Goal: Task Accomplishment & Management: Use online tool/utility

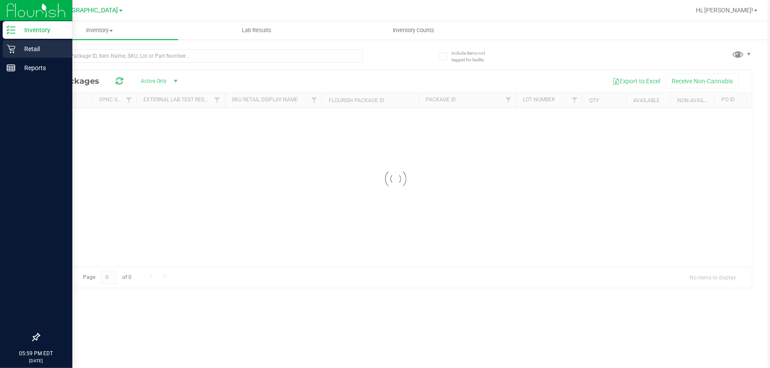
click at [29, 53] on p "Retail" at bounding box center [41, 49] width 53 height 11
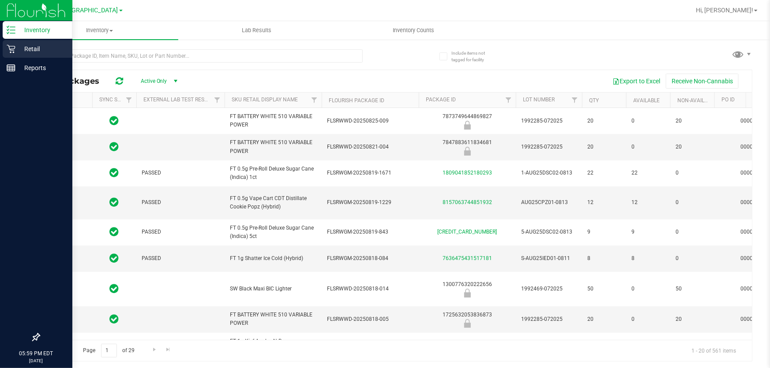
type input "2026-02-15"
click at [29, 53] on p "Retail" at bounding box center [41, 49] width 53 height 11
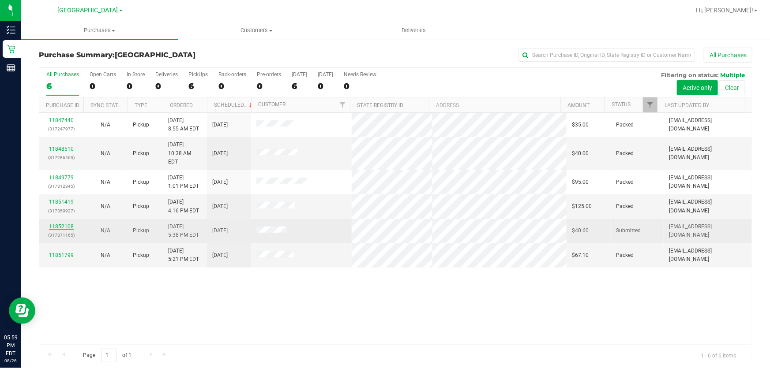
click at [58, 224] on link "11852108" at bounding box center [61, 227] width 25 height 6
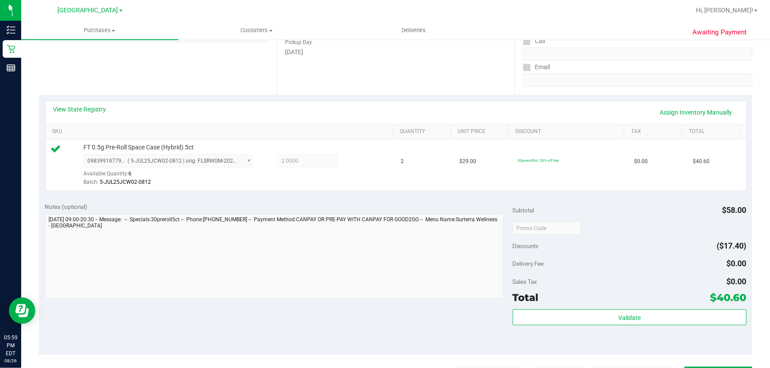
scroll to position [160, 0]
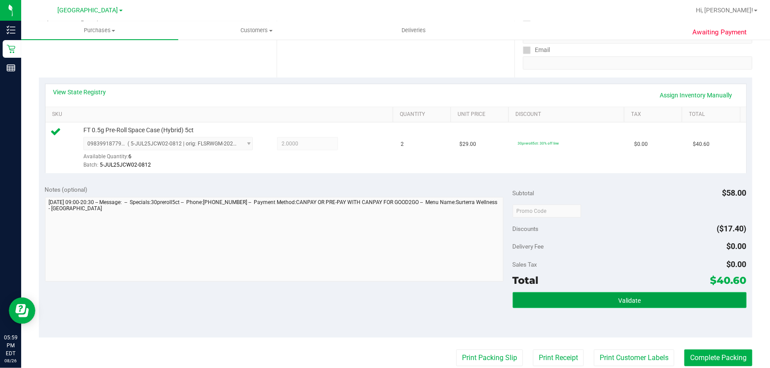
click at [618, 293] on button "Validate" at bounding box center [630, 301] width 234 height 16
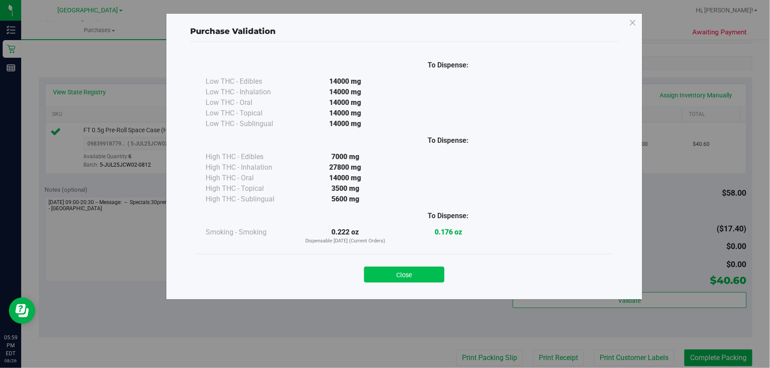
click at [388, 268] on button "Close" at bounding box center [404, 275] width 80 height 16
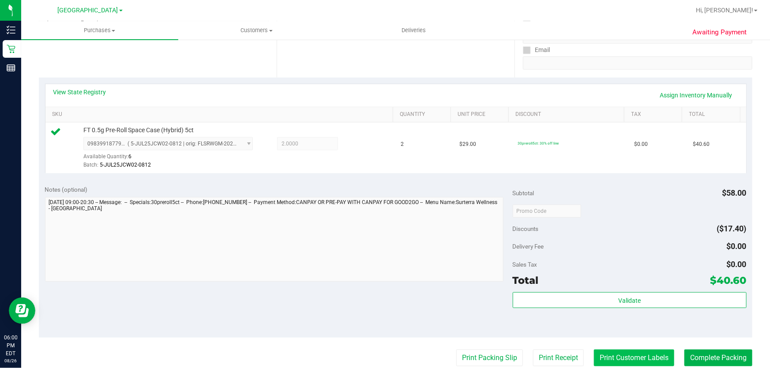
click at [654, 357] on button "Print Customer Labels" at bounding box center [634, 358] width 80 height 17
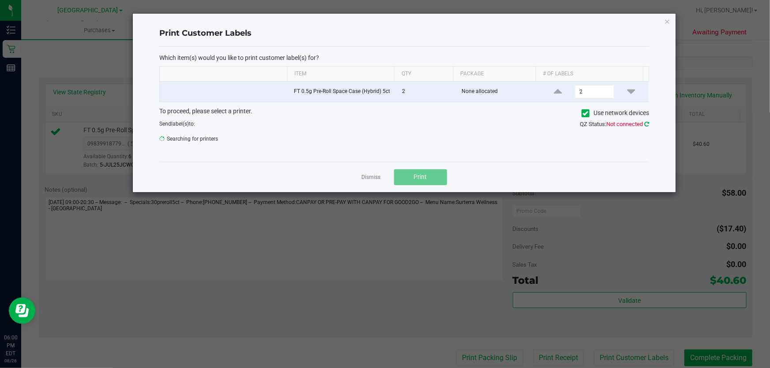
click at [645, 124] on icon at bounding box center [646, 124] width 5 height 6
click at [665, 22] on icon "button" at bounding box center [667, 21] width 6 height 11
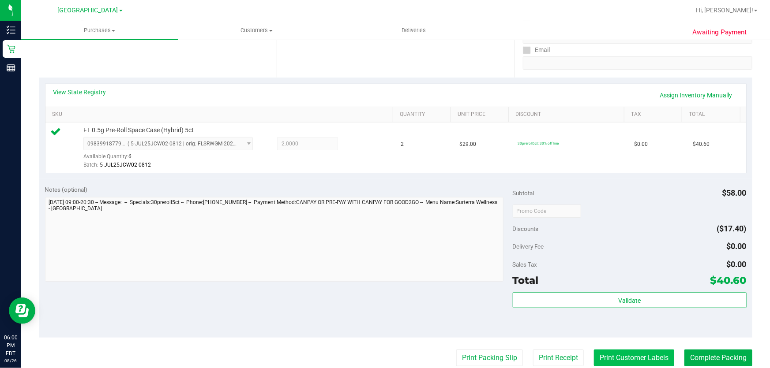
click at [614, 354] on button "Print Customer Labels" at bounding box center [634, 358] width 80 height 17
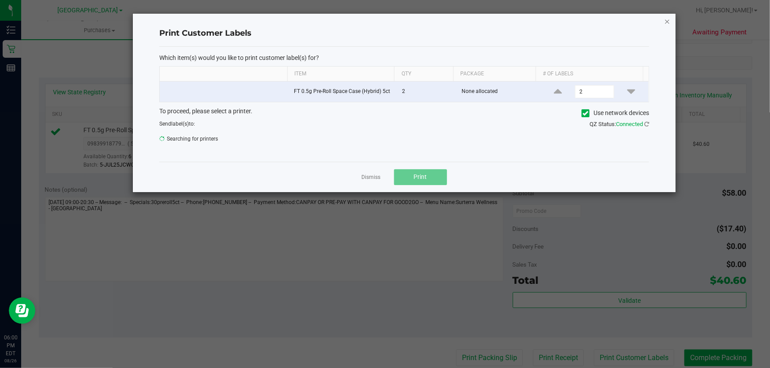
click at [669, 17] on icon "button" at bounding box center [667, 21] width 6 height 11
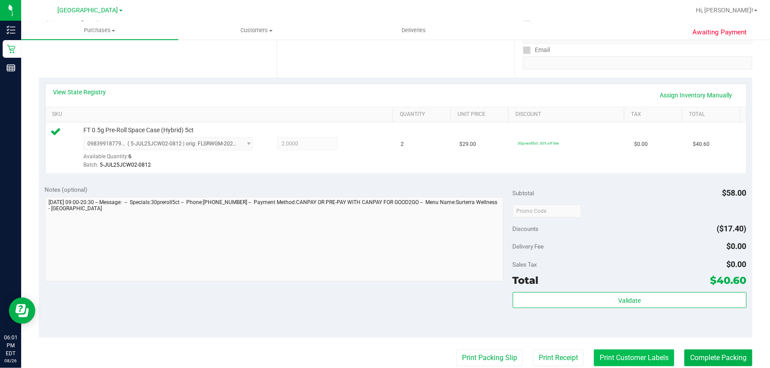
click at [632, 353] on button "Print Customer Labels" at bounding box center [634, 358] width 80 height 17
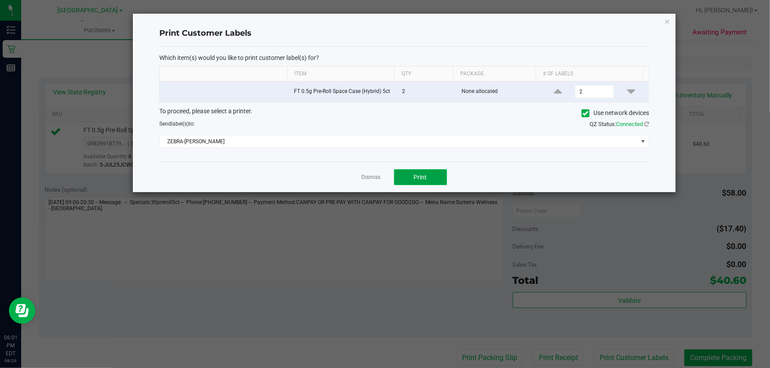
click at [420, 169] on button "Print" at bounding box center [420, 177] width 53 height 16
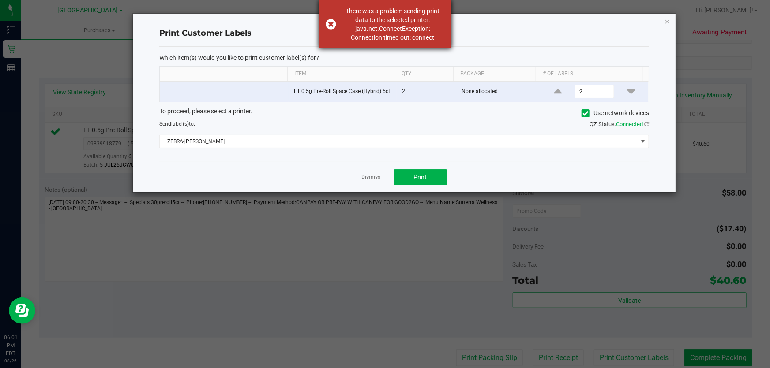
click at [331, 20] on div "There was a problem sending print data to the selected printer: java.net.Connec…" at bounding box center [385, 24] width 132 height 49
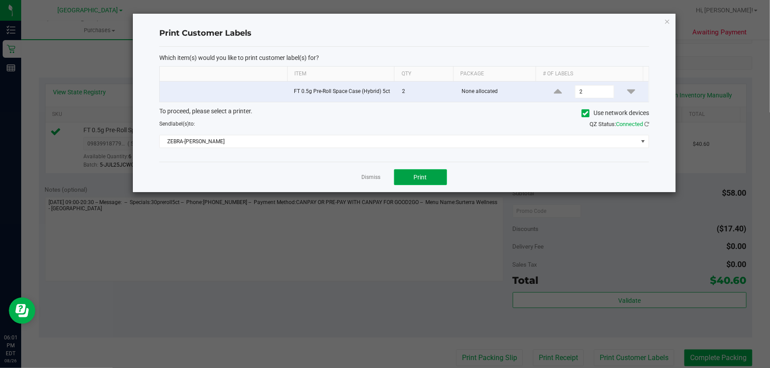
click at [406, 169] on button "Print" at bounding box center [420, 177] width 53 height 16
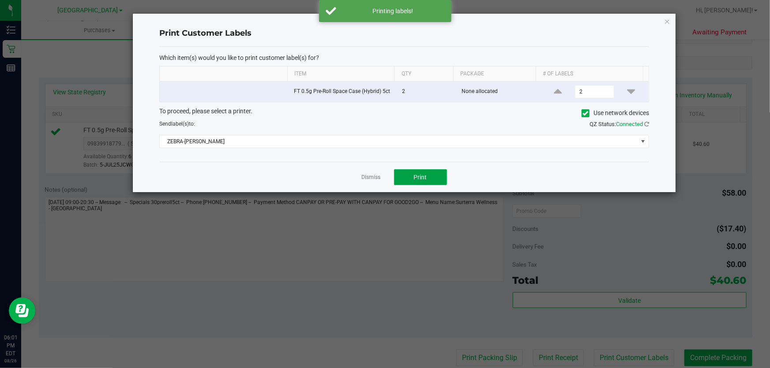
click at [406, 169] on button "Print" at bounding box center [420, 177] width 53 height 16
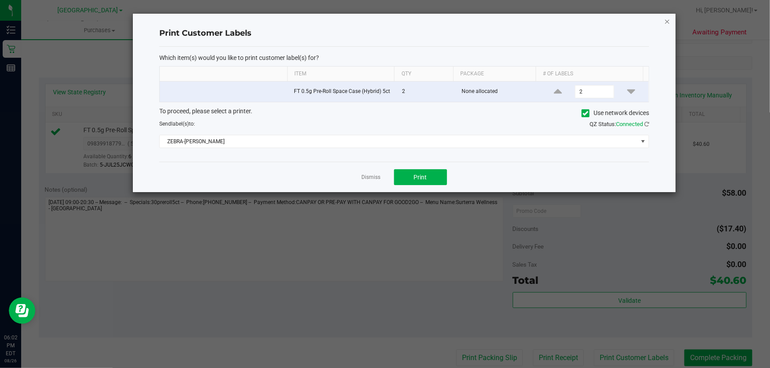
click at [666, 22] on icon "button" at bounding box center [667, 21] width 6 height 11
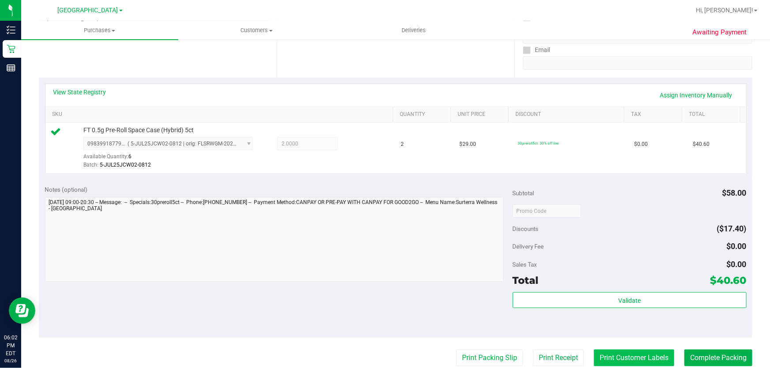
click at [654, 365] on button "Print Customer Labels" at bounding box center [634, 358] width 80 height 17
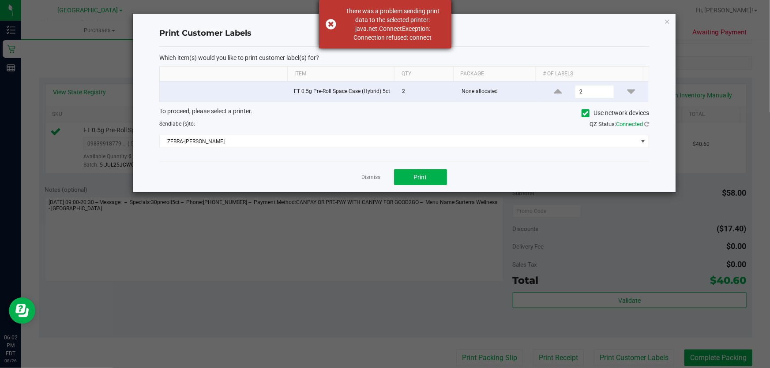
click at [327, 21] on div "There was a problem sending print data to the selected printer: java.net.Connec…" at bounding box center [385, 24] width 132 height 49
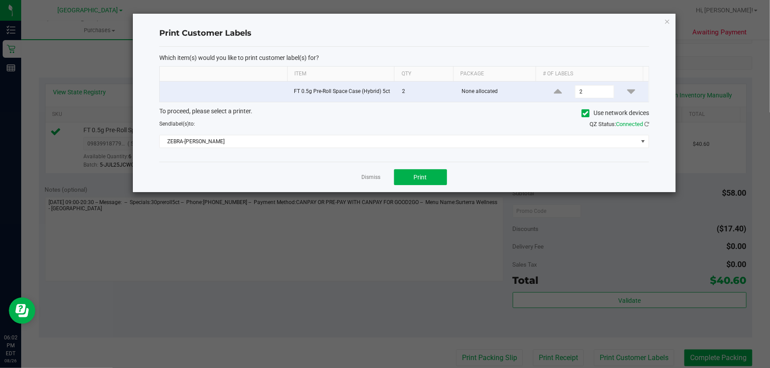
click at [669, 16] on icon "button" at bounding box center [667, 21] width 6 height 11
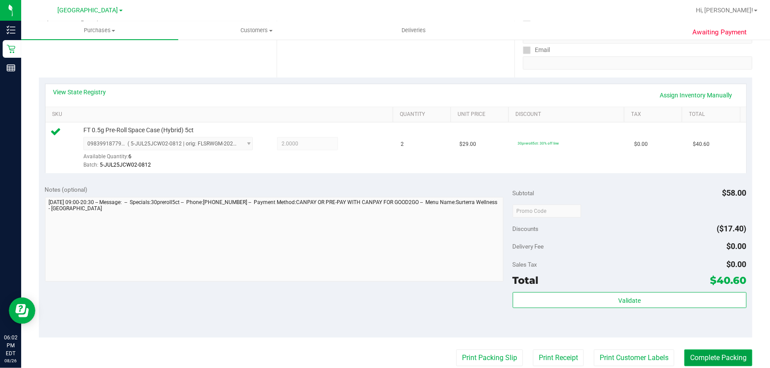
click at [716, 353] on button "Complete Packing" at bounding box center [718, 358] width 68 height 17
